Goal: Task Accomplishment & Management: Complete application form

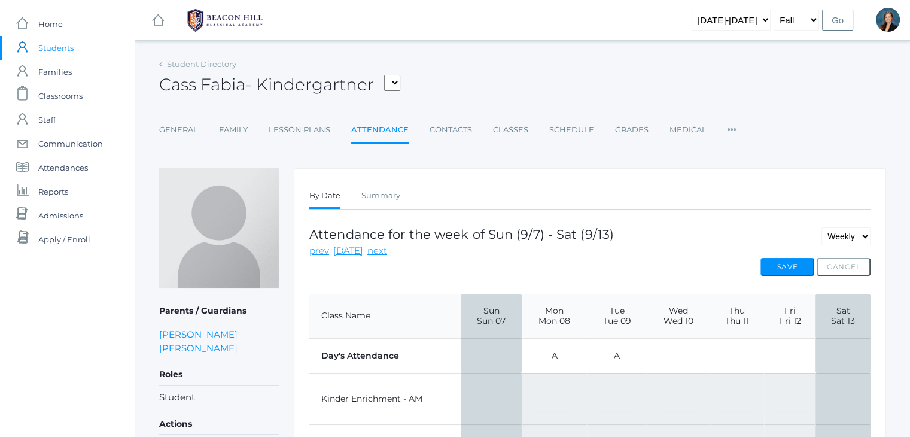
click at [485, 39] on div "icons/ui/navigation/hamburger Created with Sketch. icons/ui/navigation/home Cre…" at bounding box center [522, 20] width 775 height 40
click at [543, 69] on div "Cass Fabia - Kindergartner Bair, Charlotte Bell, Jordan Blasman, Lee Callaway, …" at bounding box center [522, 78] width 727 height 44
click at [56, 48] on span "Students" at bounding box center [55, 48] width 35 height 24
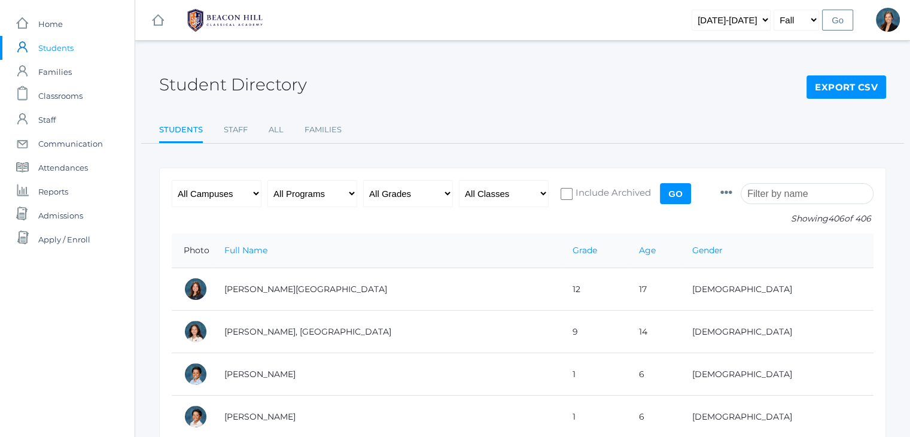
click at [823, 195] on input "search" at bounding box center [807, 193] width 133 height 21
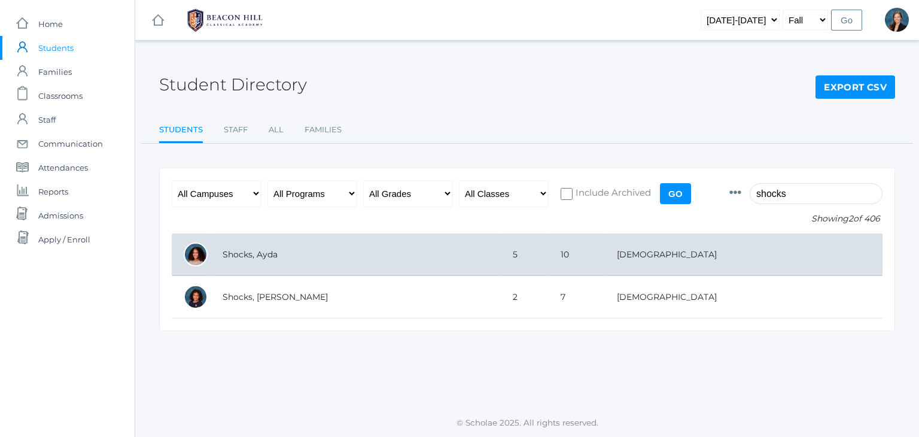
type input "shocks"
click at [273, 260] on td "Shocks, Ayda" at bounding box center [356, 254] width 290 height 42
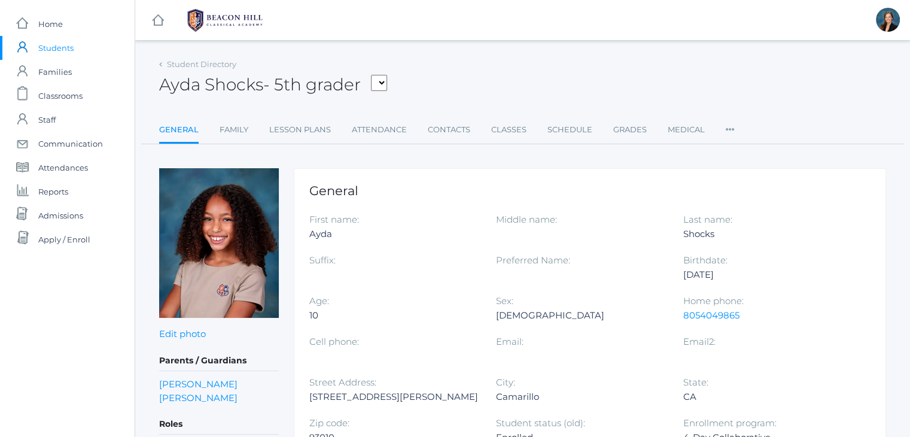
click at [500, 70] on div "Ayda Shocks - 5th grader [PERSON_NAME], [PERSON_NAME], [PERSON_NAME], [PERSON_N…" at bounding box center [522, 78] width 727 height 44
click at [450, 132] on link "Contacts" at bounding box center [449, 130] width 42 height 24
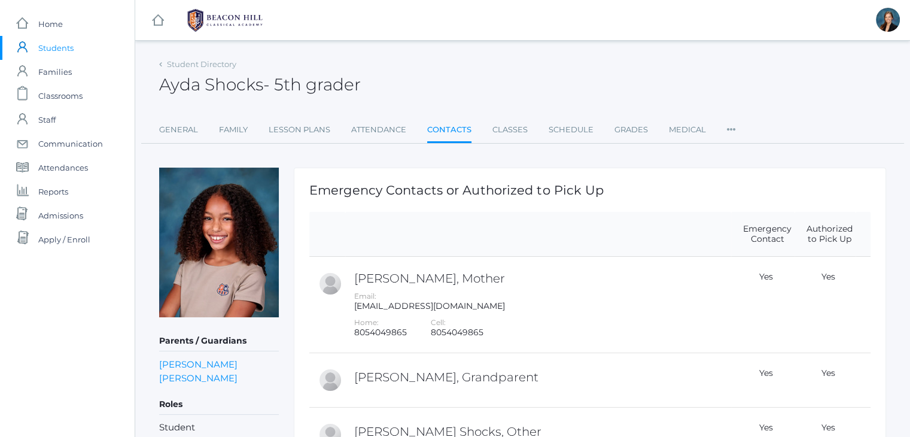
click at [480, 81] on div "Ayda Shocks - 5th grader Ayda Shocks 5th grader" at bounding box center [522, 78] width 727 height 44
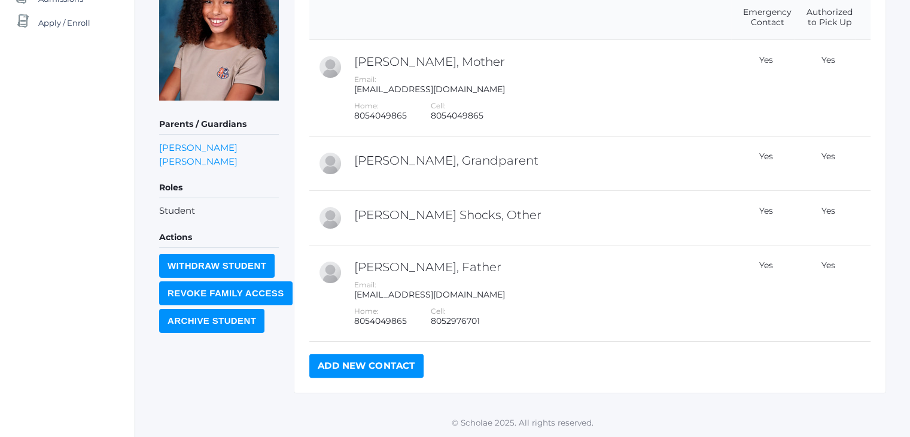
scroll to position [217, 0]
click at [343, 363] on link "Add New Contact" at bounding box center [366, 366] width 114 height 24
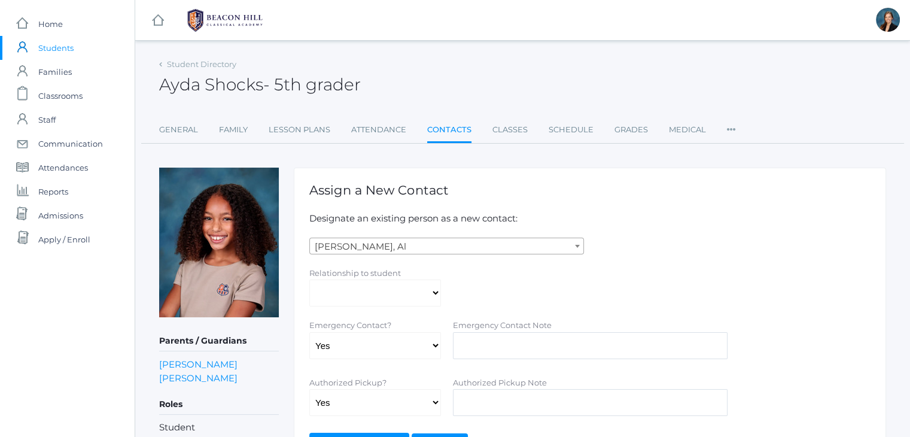
click at [382, 245] on span "Abdulla, Al" at bounding box center [446, 246] width 273 height 17
click at [731, 214] on p "Designate an existing person as a new contact:" at bounding box center [589, 219] width 561 height 14
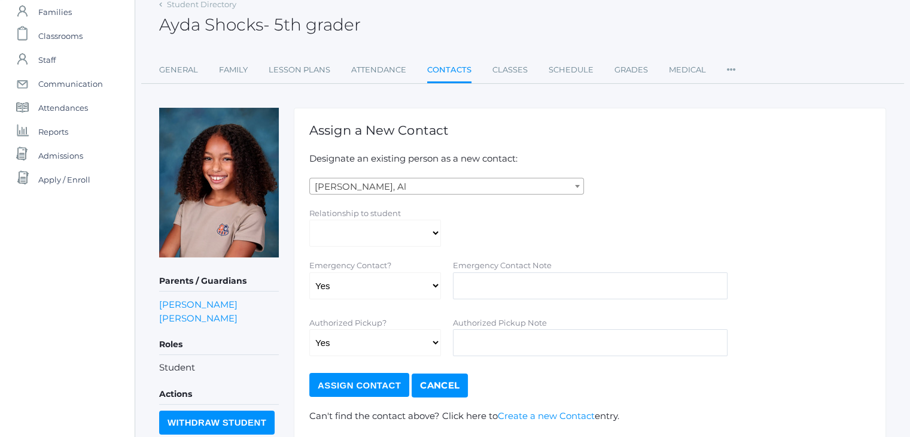
scroll to position [155, 0]
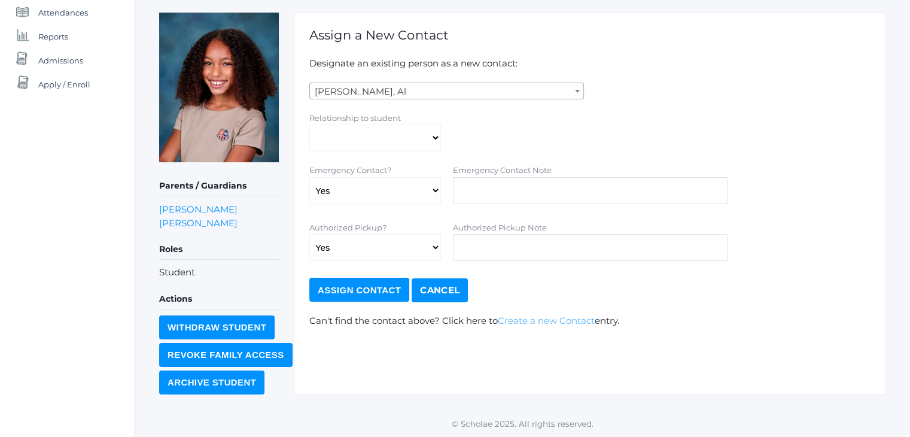
click at [529, 321] on link "Create a new Contact" at bounding box center [546, 320] width 97 height 11
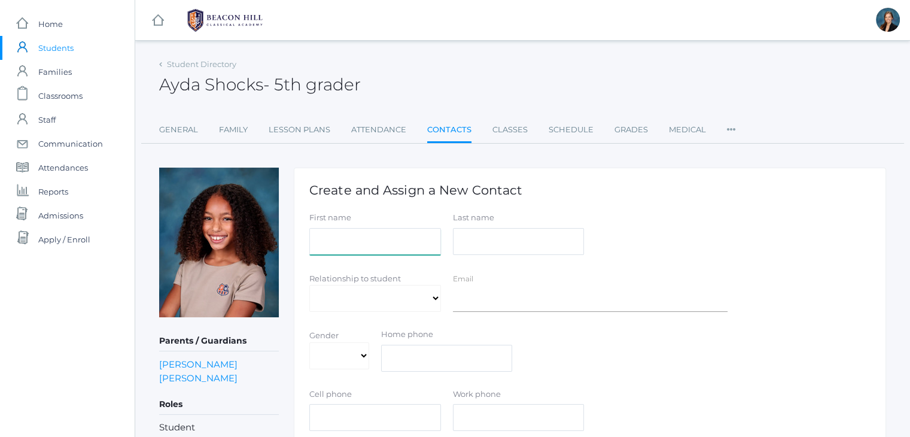
click at [329, 240] on input "First name" at bounding box center [375, 241] width 132 height 27
type input "Ashly"
click at [472, 239] on input "Last name" at bounding box center [519, 241] width 132 height 27
type input "[PERSON_NAME]/[PERSON_NAME]"
click at [538, 300] on input "Email" at bounding box center [590, 298] width 275 height 27
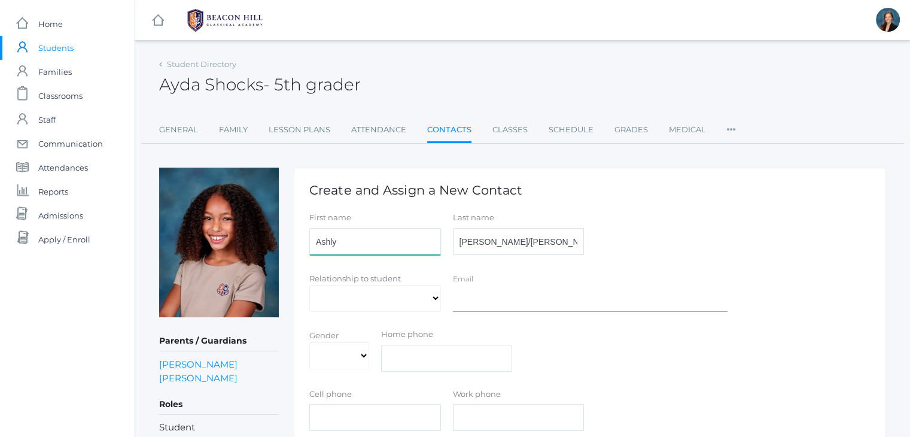
click at [369, 242] on input "Ashly" at bounding box center [375, 241] width 132 height 27
click at [392, 300] on select "Aunt Birth Mom Brother Father Friend Grandparent Guardian Mother Other Sister S…" at bounding box center [375, 298] width 132 height 27
select select "Other"
click at [309, 285] on select "Aunt Birth Mom Brother Father Friend Grandparent Guardian Mother Other Sister S…" at bounding box center [375, 298] width 132 height 27
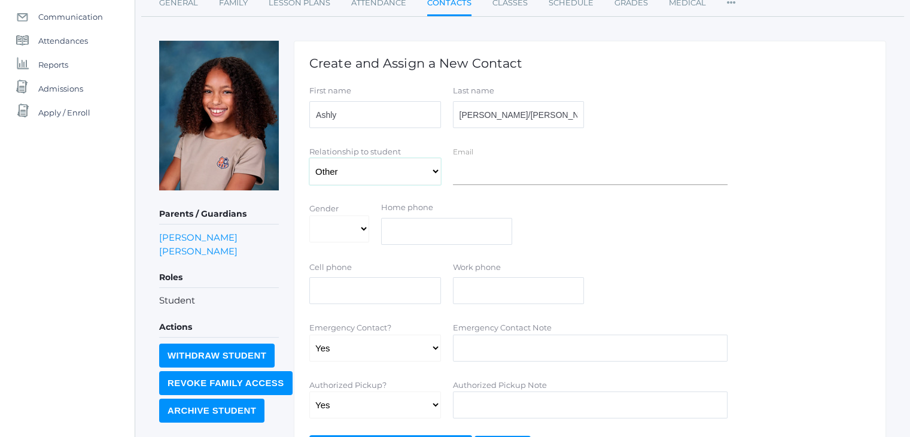
scroll to position [126, 0]
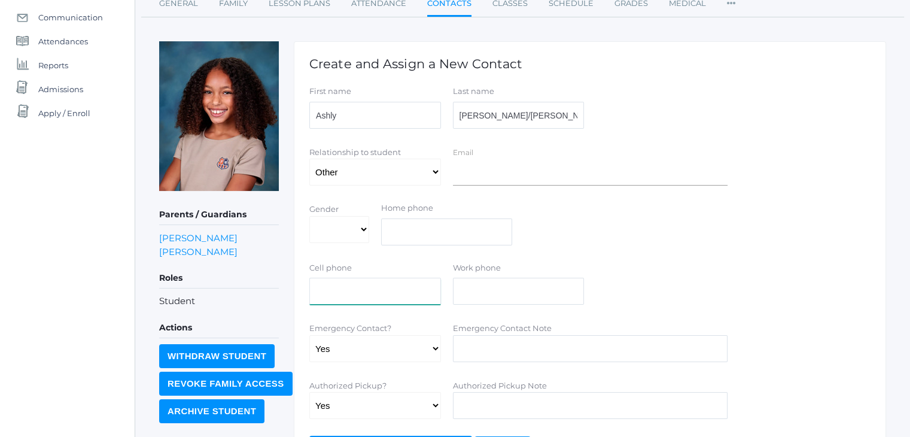
click at [356, 293] on input "text" at bounding box center [375, 291] width 132 height 27
type input "[PHONE_NUMBER]"
click at [610, 266] on div "Cell phone (702)994-9047 Work phone" at bounding box center [589, 286] width 573 height 48
click at [403, 348] on select "Yes No" at bounding box center [375, 348] width 132 height 27
click at [380, 352] on select "Yes No" at bounding box center [375, 348] width 132 height 27
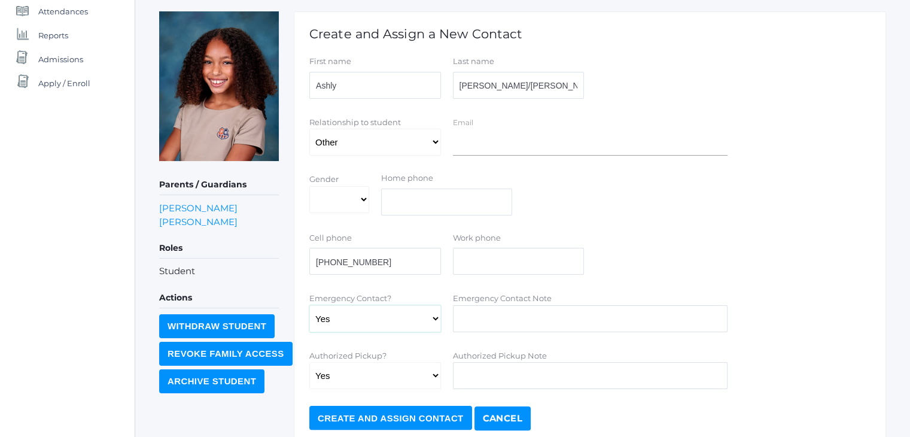
scroll to position [176, 0]
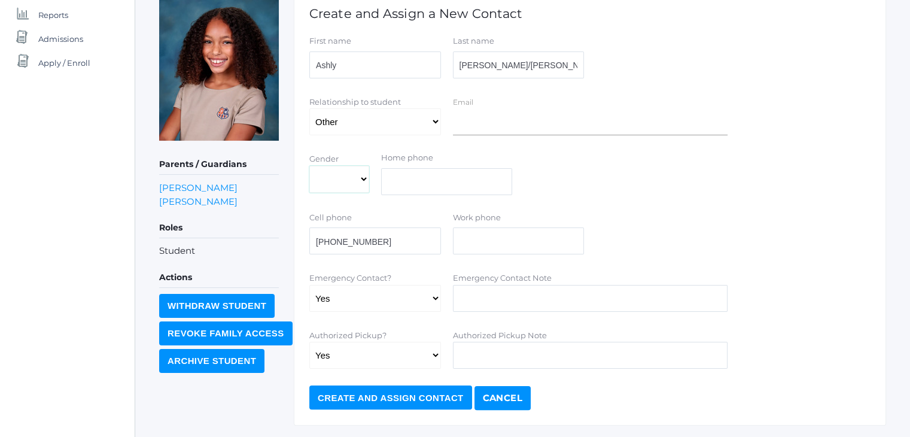
click at [342, 177] on select "[DEMOGRAPHIC_DATA] [DEMOGRAPHIC_DATA]" at bounding box center [339, 179] width 60 height 27
select select "[DEMOGRAPHIC_DATA]"
click at [309, 166] on select "[DEMOGRAPHIC_DATA] [DEMOGRAPHIC_DATA]" at bounding box center [339, 179] width 60 height 27
click at [389, 395] on input "Create and Assign Contact" at bounding box center [390, 397] width 163 height 24
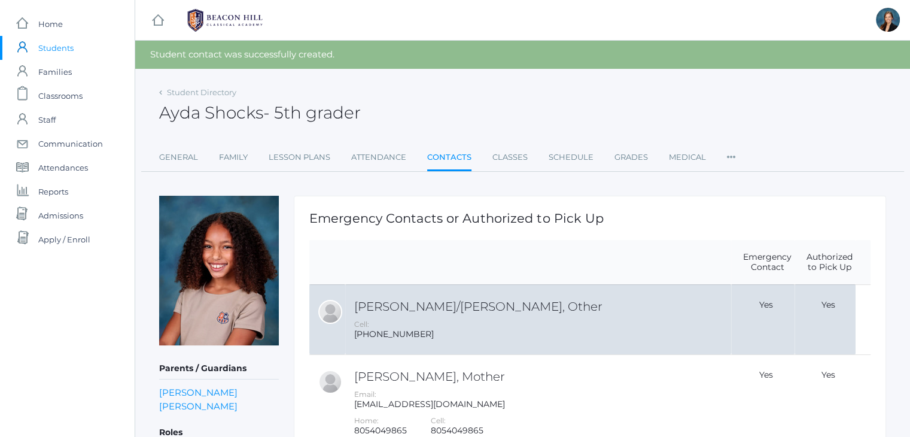
click at [428, 331] on div "Cell: (702)994-9047" at bounding box center [541, 329] width 374 height 20
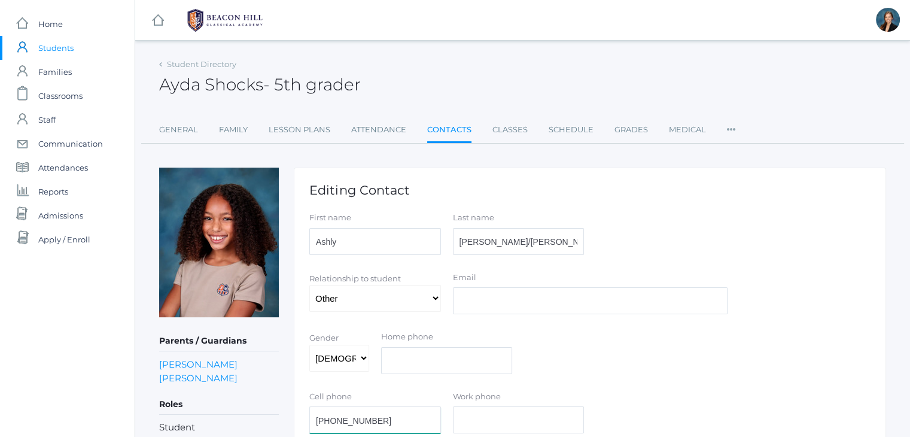
scroll to position [2, 0]
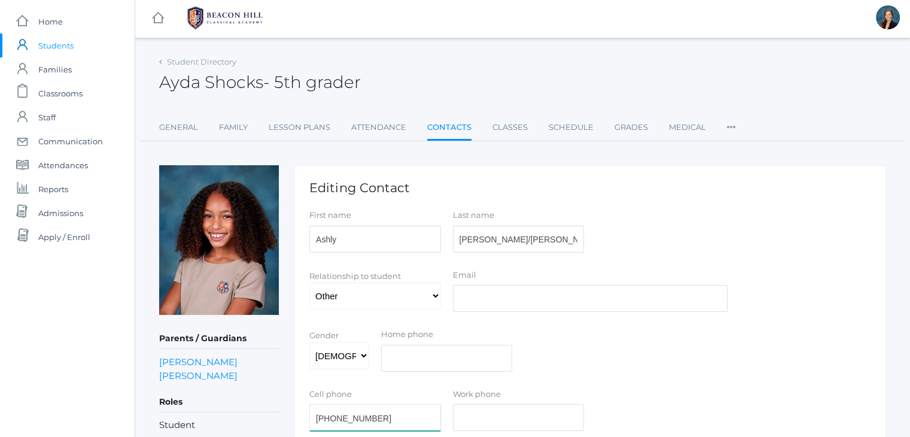
drag, startPoint x: 378, startPoint y: 413, endPoint x: 315, endPoint y: 419, distance: 63.7
click at [315, 419] on input "[PHONE_NUMBER]" at bounding box center [375, 417] width 132 height 27
click at [229, 127] on link "Family" at bounding box center [233, 127] width 29 height 24
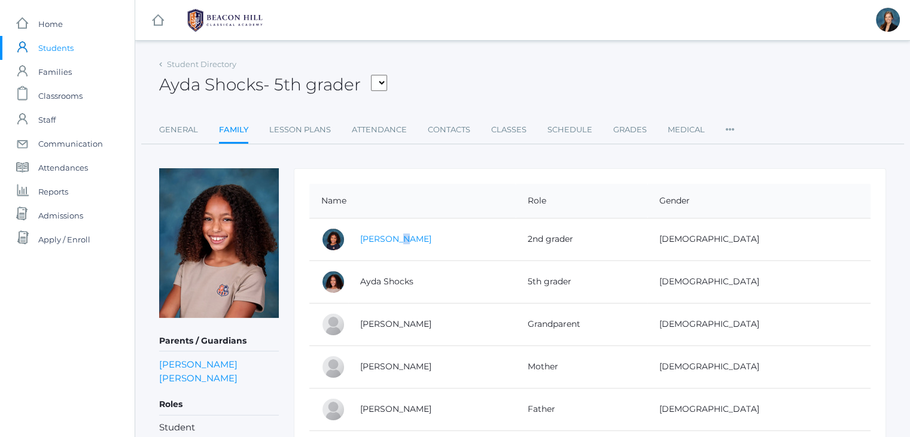
click at [400, 235] on td "[PERSON_NAME]" at bounding box center [432, 239] width 168 height 42
click at [400, 235] on link "[PERSON_NAME]" at bounding box center [395, 238] width 71 height 11
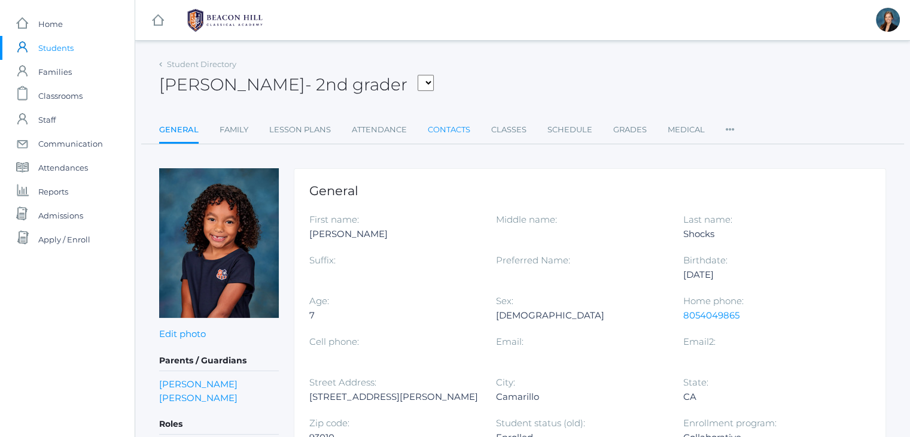
click at [447, 127] on link "Contacts" at bounding box center [449, 130] width 42 height 24
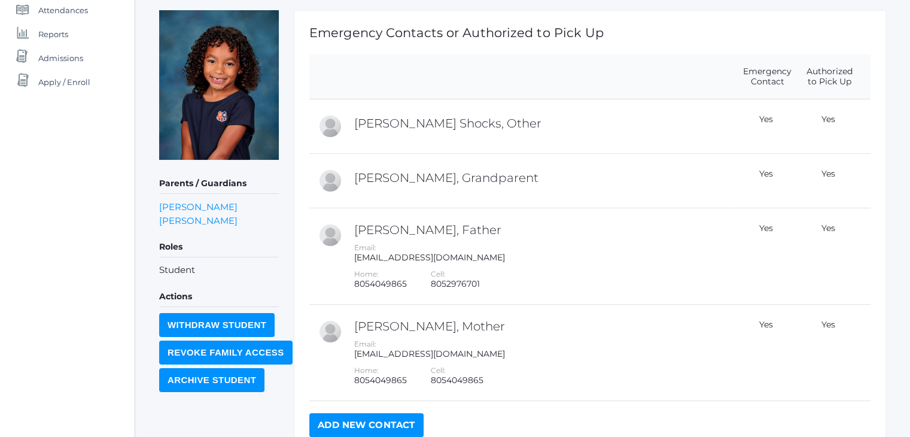
scroll to position [160, 0]
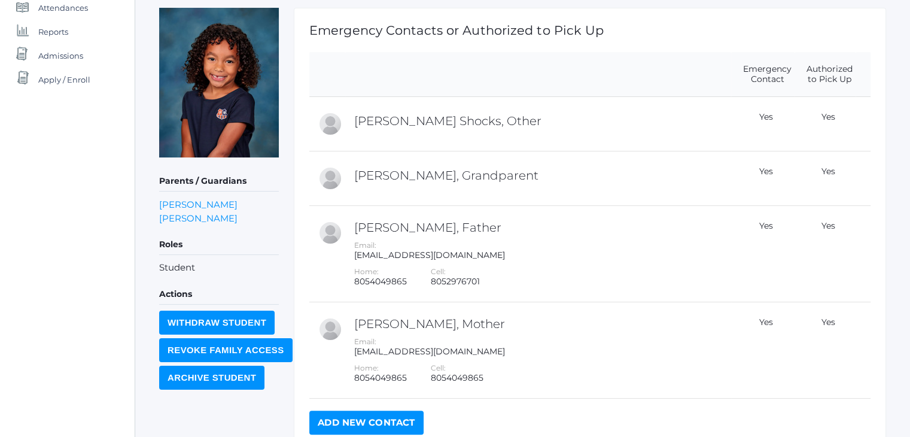
click at [366, 415] on link "Add New Contact" at bounding box center [366, 422] width 114 height 24
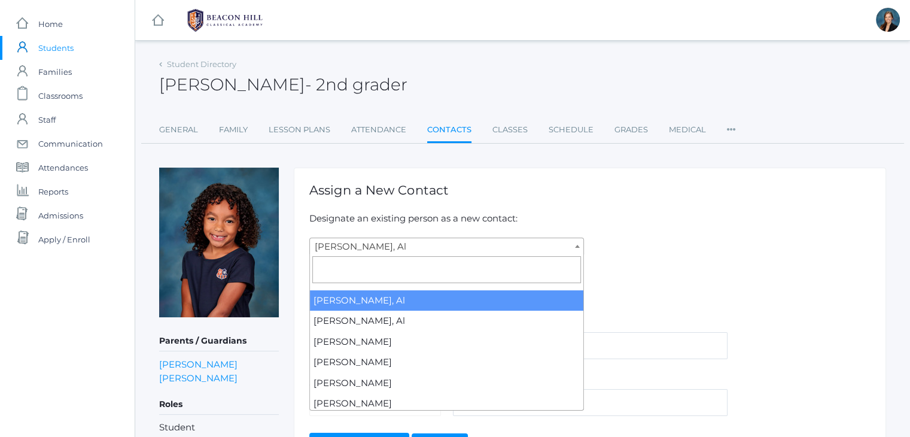
click at [337, 248] on span "[PERSON_NAME], Al" at bounding box center [446, 246] width 273 height 17
type input "a"
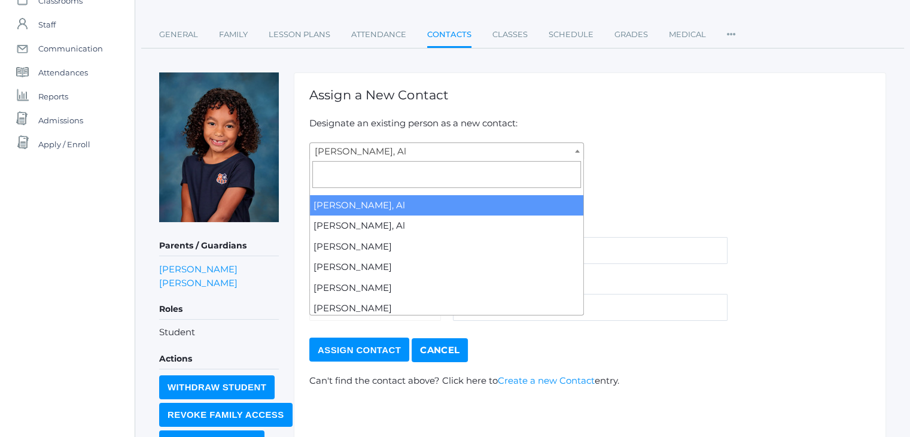
scroll to position [103, 0]
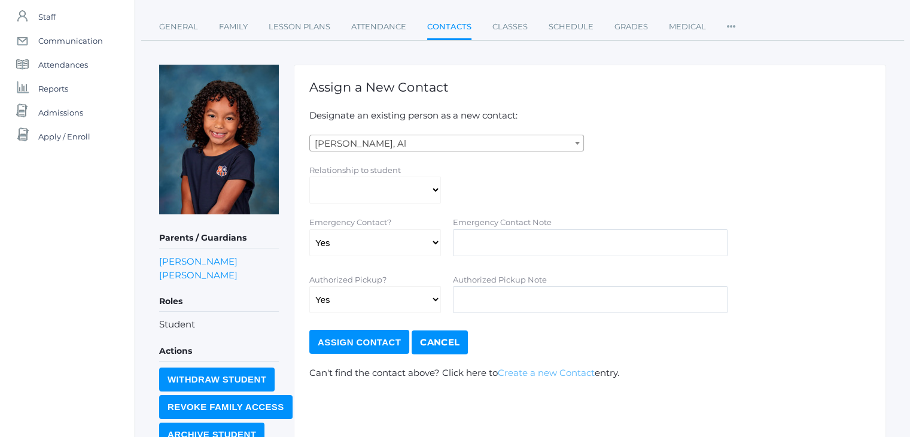
click at [541, 372] on link "Create a new Contact" at bounding box center [546, 372] width 97 height 11
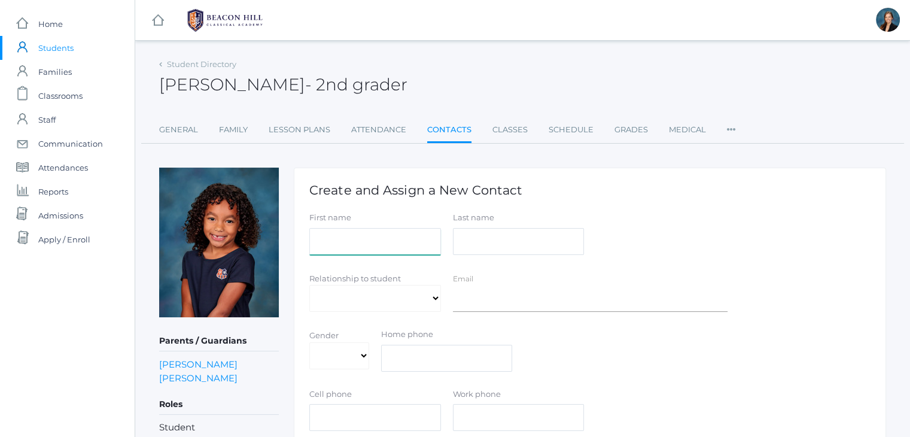
click at [377, 243] on input "First name" at bounding box center [375, 241] width 132 height 27
type input "Ashly"
click at [477, 242] on input "Last name" at bounding box center [519, 241] width 132 height 27
type input "[PERSON_NAME]/[PERSON_NAME]"
click at [331, 302] on select "Aunt Birth Mom Brother Father Friend Grandparent Guardian Mother Other Sister S…" at bounding box center [375, 298] width 132 height 27
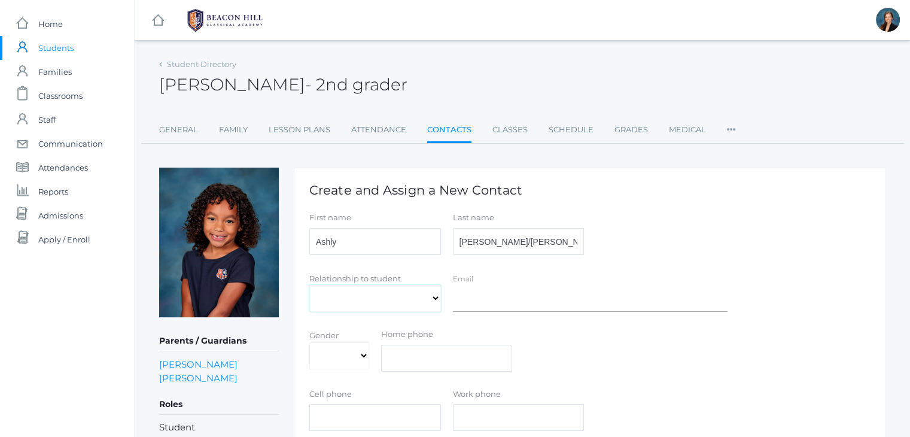
select select "Other"
click at [309, 285] on select "Aunt Birth Mom Brother Father Friend Grandparent Guardian Mother Other Sister S…" at bounding box center [375, 298] width 132 height 27
click at [333, 357] on select "[DEMOGRAPHIC_DATA] [DEMOGRAPHIC_DATA]" at bounding box center [339, 355] width 60 height 27
select select "[DEMOGRAPHIC_DATA]"
click at [309, 342] on select "[DEMOGRAPHIC_DATA] [DEMOGRAPHIC_DATA]" at bounding box center [339, 355] width 60 height 27
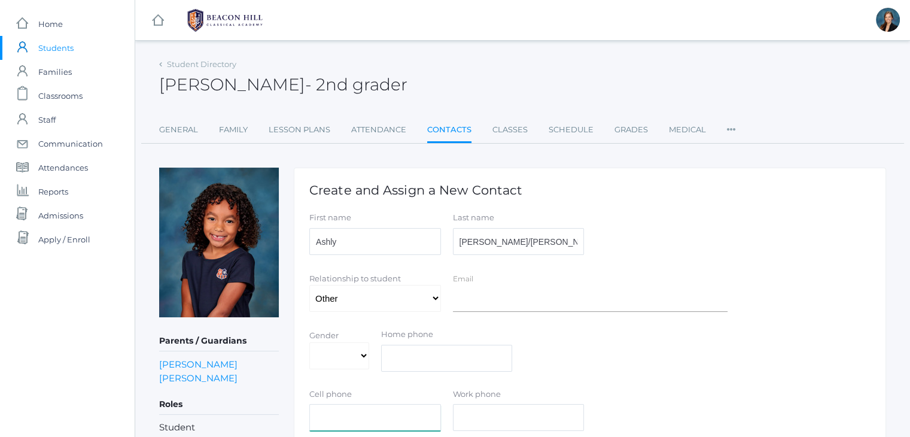
click at [354, 418] on input "text" at bounding box center [375, 417] width 132 height 27
paste input "[PHONE_NUMBER]"
type input "[PHONE_NUMBER]"
click at [753, 333] on div "Gender [DEMOGRAPHIC_DATA] [DEMOGRAPHIC_DATA] Home phone" at bounding box center [589, 352] width 573 height 48
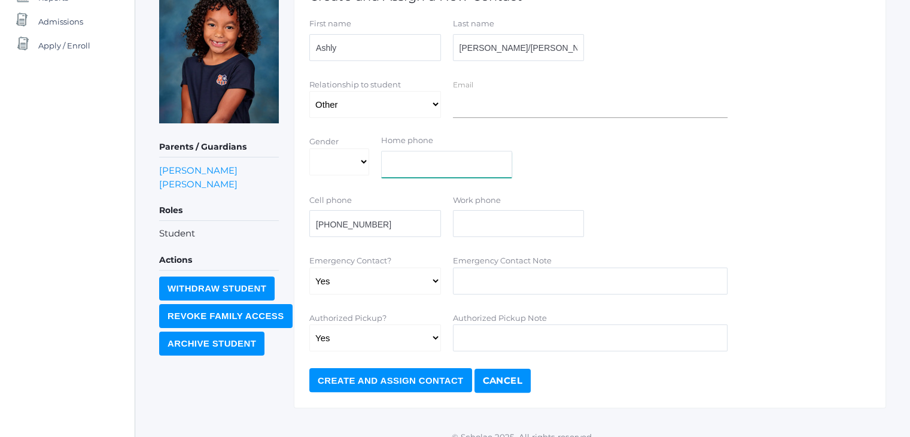
scroll to position [208, 0]
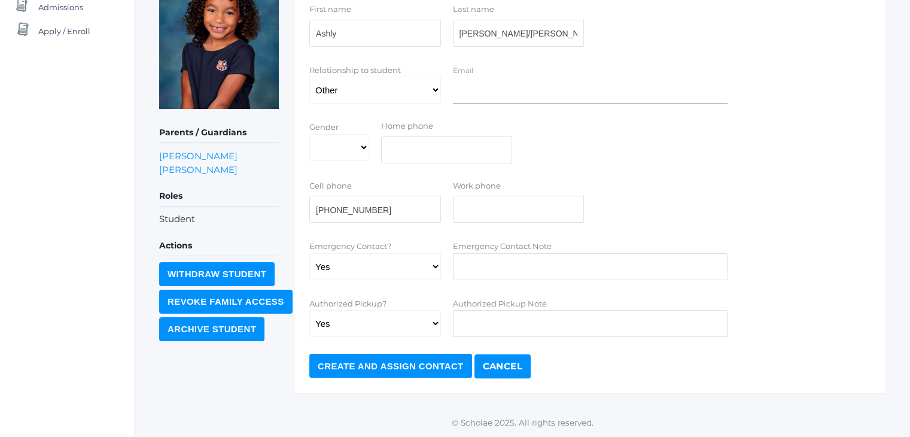
click at [334, 361] on input "Create and Assign Contact" at bounding box center [390, 366] width 163 height 24
